Goal: Check status

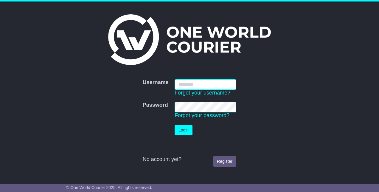
paste input "**********"
type input "**********"
drag, startPoint x: 271, startPoint y: 153, endPoint x: 266, endPoint y: 173, distance: 21.3
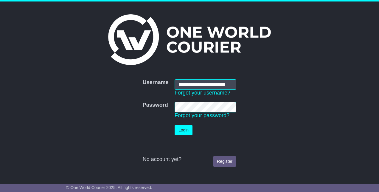
click at [271, 153] on form "**********" at bounding box center [189, 122] width 247 height 93
click at [180, 133] on button "Login" at bounding box center [184, 130] width 18 height 10
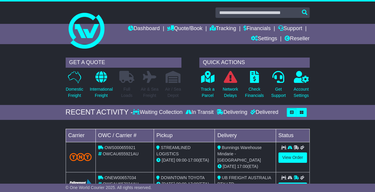
click at [335, 132] on div "Loading... No bookings found Carrier OWC / Carrier # Pickup Delivery Status OWS…" at bounding box center [187, 188] width 375 height 130
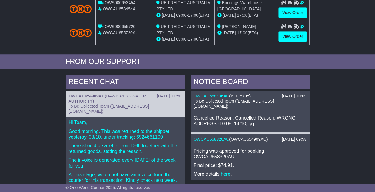
scroll to position [209, 0]
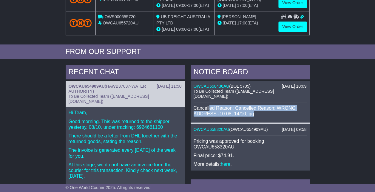
drag, startPoint x: 268, startPoint y: 103, endPoint x: 209, endPoint y: 92, distance: 60.2
click at [209, 105] on p "Cancelled Reason: Cancelled Reason: WRONG ADDRESS -10:08, 14/10, gg" at bounding box center [249, 110] width 113 height 11
drag, startPoint x: 209, startPoint y: 92, endPoint x: 269, endPoint y: 100, distance: 60.4
click at [269, 105] on p "Cancelled Reason: Cancelled Reason: WRONG ADDRESS -10:08, 14/10, gg" at bounding box center [249, 110] width 113 height 11
drag, startPoint x: 67, startPoint y: 100, endPoint x: 104, endPoint y: 164, distance: 74.2
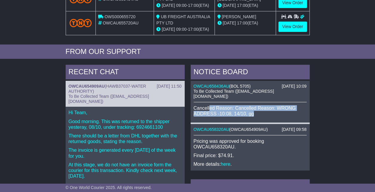
click at [104, 164] on div "Hi Team, Good morning. This was returned to the shipper yesteray, 08/10, under …" at bounding box center [125, 162] width 119 height 110
drag, startPoint x: 104, startPoint y: 164, endPoint x: 97, endPoint y: 166, distance: 8.1
click at [97, 166] on p "At this stage, we do not have an invoice form the courier for this transaction.…" at bounding box center [125, 170] width 113 height 17
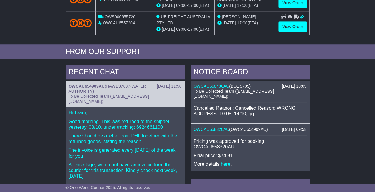
click at [49, 109] on div "RECENT CHAT 09 Oct 2025 11:50 OWCAU654909AU ( HAWB37037-WATER AUTHORITY ) To Be…" at bounding box center [187, 191] width 375 height 258
click at [50, 102] on div "RECENT CHAT 09 Oct 2025 11:50 OWCAU654909AU ( HAWB37037-WATER AUTHORITY ) To Be…" at bounding box center [187, 191] width 375 height 258
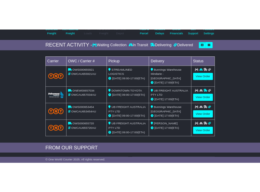
scroll to position [72, 0]
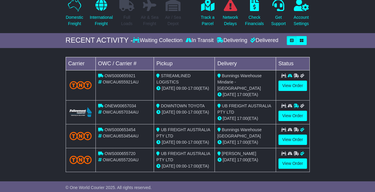
drag, startPoint x: 58, startPoint y: 1, endPoint x: 306, endPoint y: 126, distance: 277.4
click at [326, 107] on div "Loading... No bookings found Carrier OWC / Carrier # Pickup Delivery Status OWS…" at bounding box center [187, 116] width 375 height 130
click at [330, 80] on div "Loading... No bookings found Carrier OWC / Carrier # Pickup Delivery Status OWS…" at bounding box center [187, 116] width 375 height 130
